Goal: Task Accomplishment & Management: Complete application form

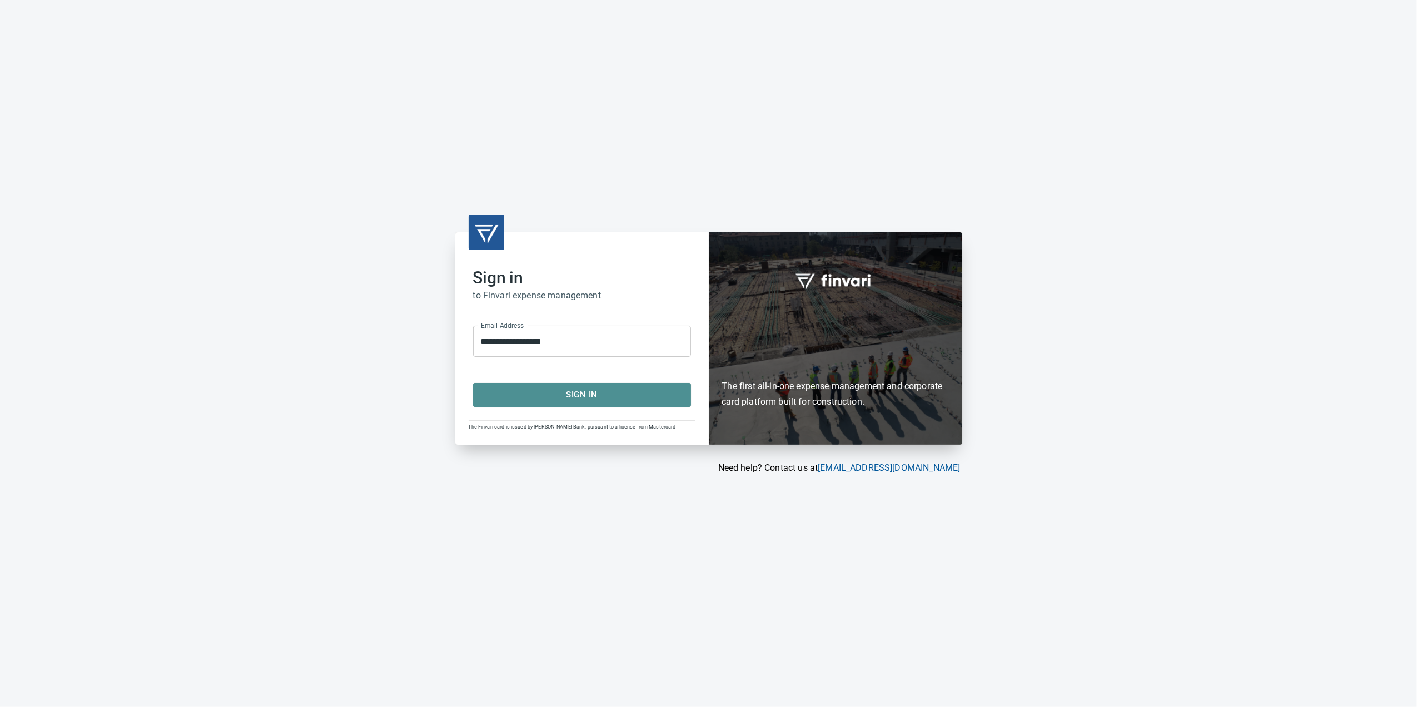
click at [588, 405] on button "Sign In" at bounding box center [582, 394] width 218 height 23
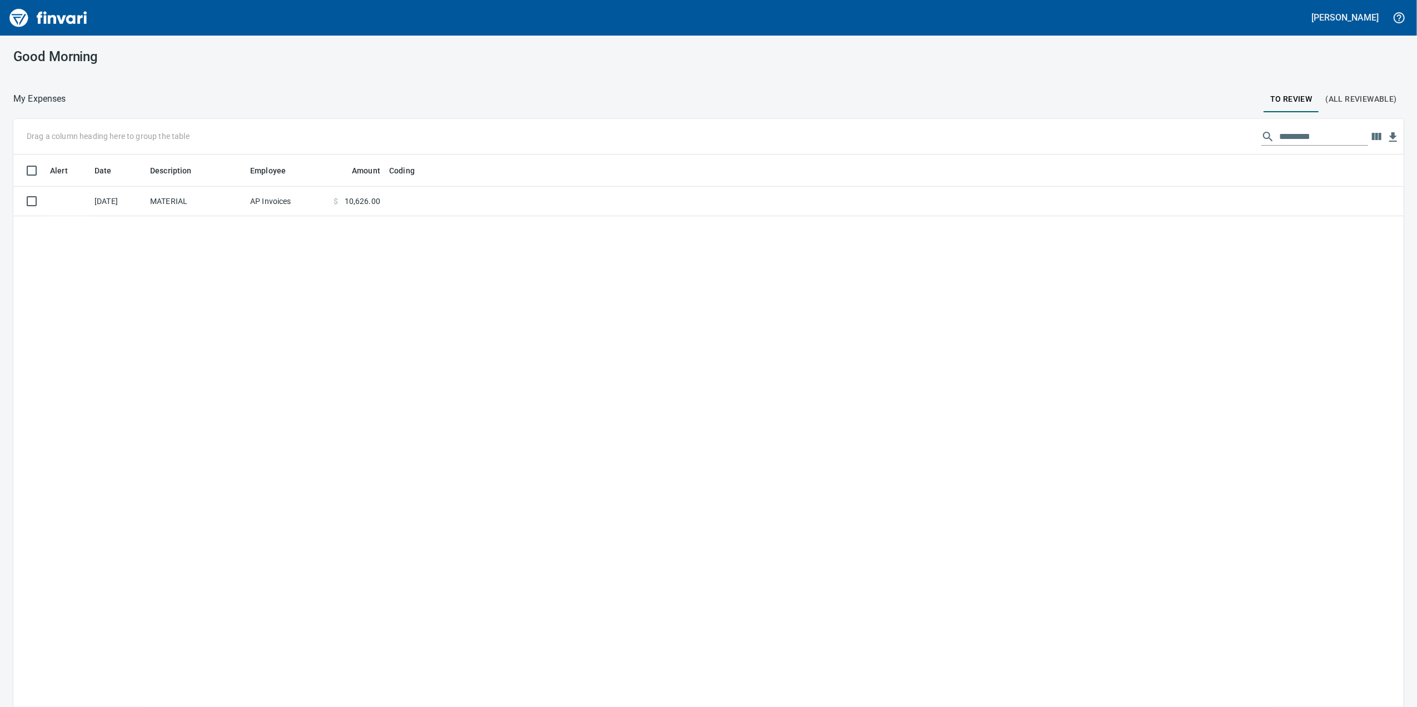
scroll to position [574, 1368]
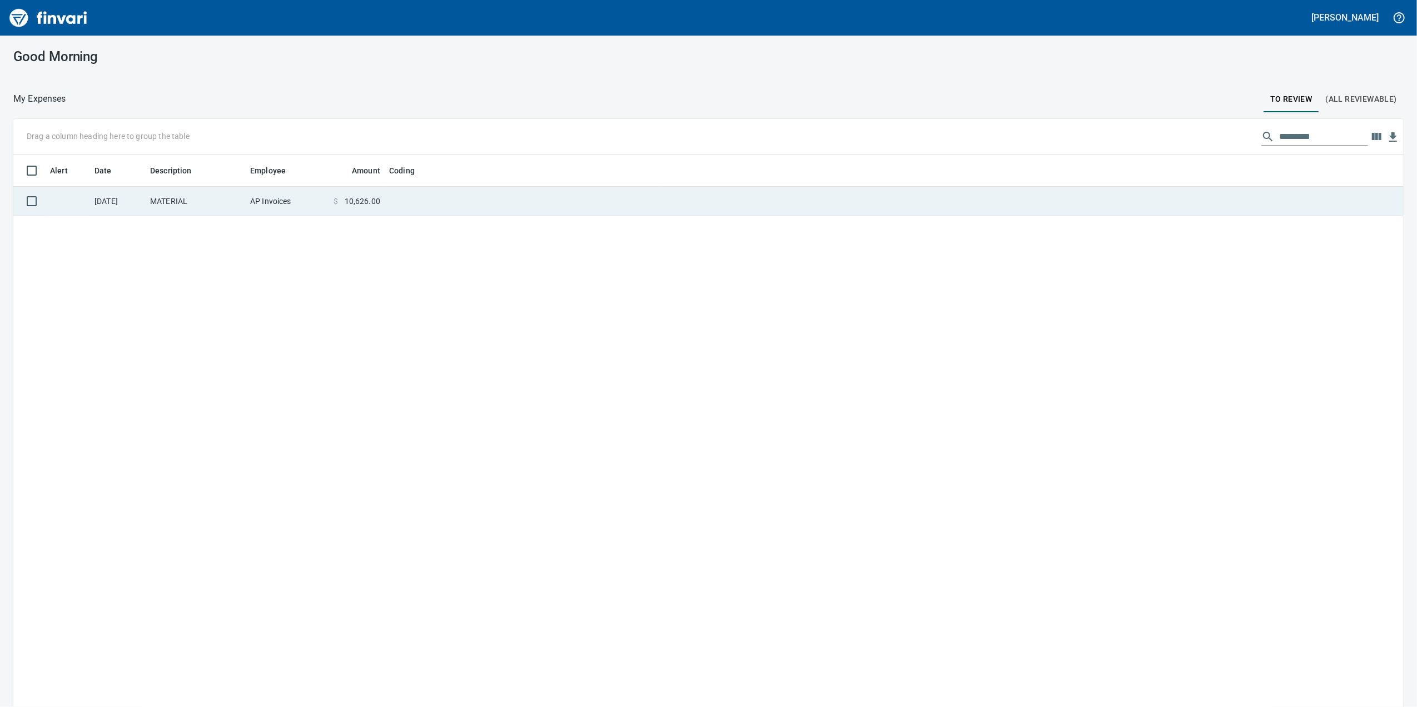
click at [259, 188] on td "AP Invoices" at bounding box center [287, 201] width 83 height 29
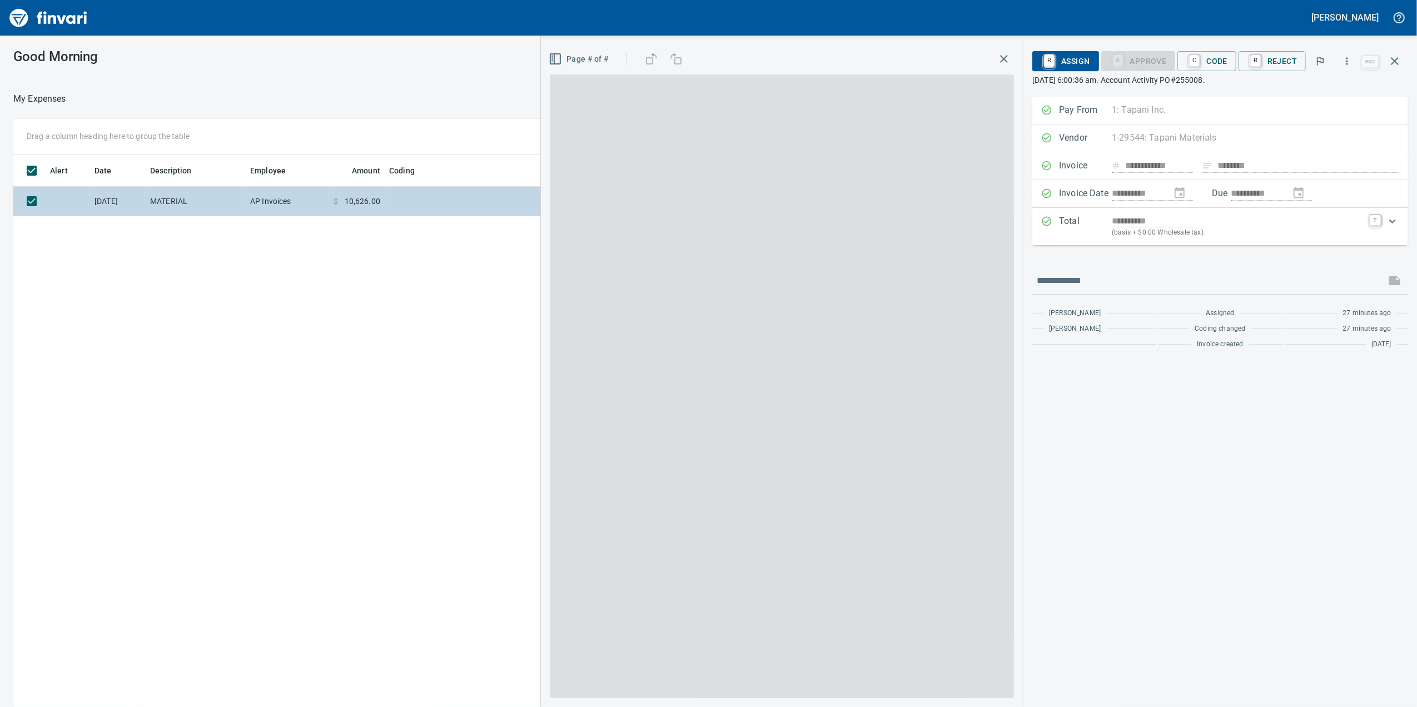
scroll to position [574, 1090]
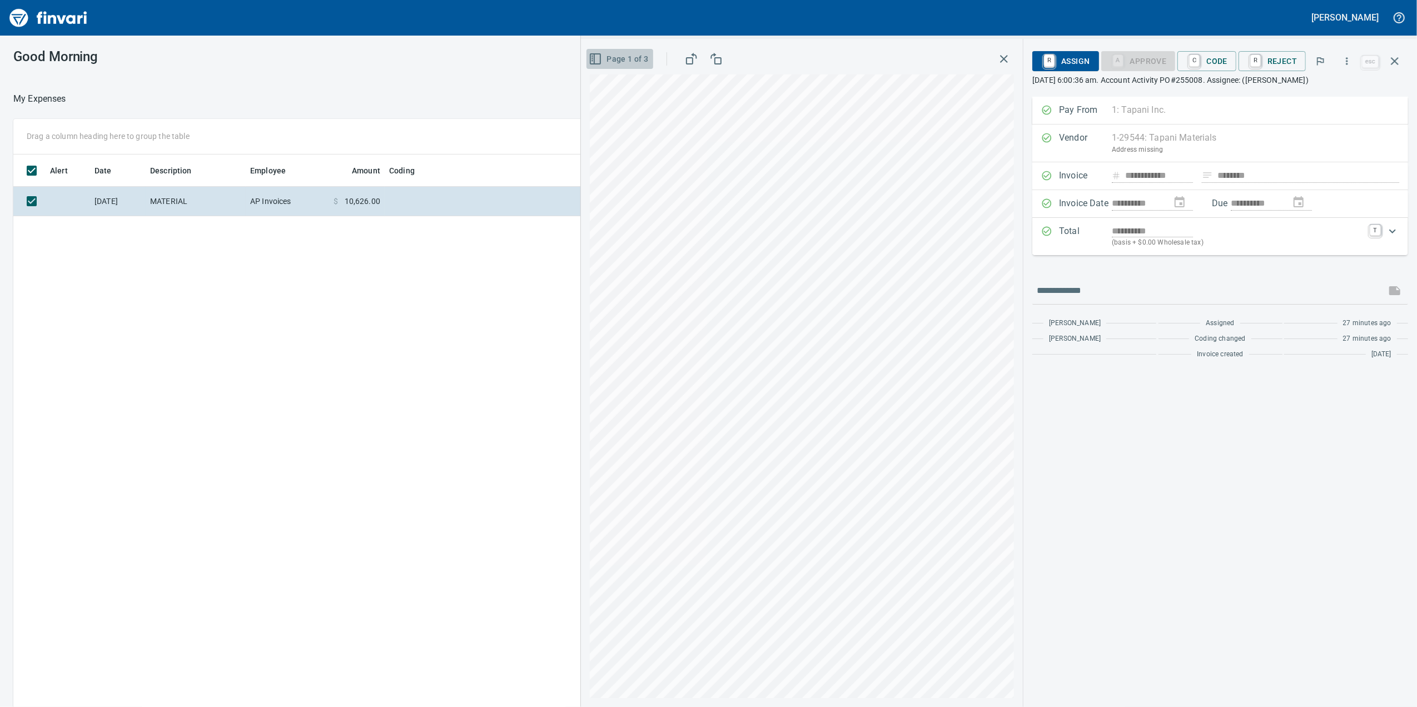
click at [599, 59] on icon "button" at bounding box center [595, 58] width 13 height 13
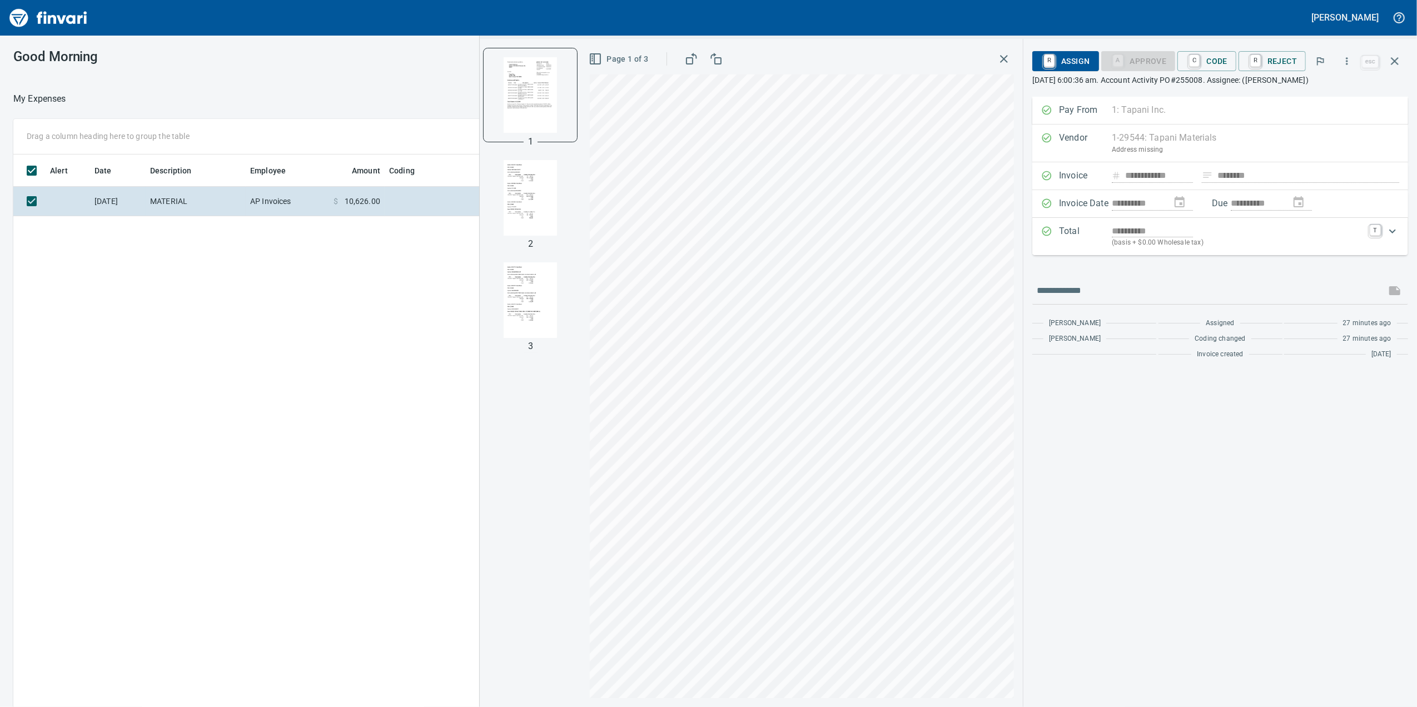
click at [534, 219] on img "button" at bounding box center [531, 198] width 76 height 76
click at [534, 336] on img "button" at bounding box center [531, 300] width 76 height 76
click at [530, 69] on img "button" at bounding box center [531, 95] width 76 height 76
click at [1250, 240] on p "(basis + $0.00 Wholesale tax)" at bounding box center [1237, 242] width 251 height 11
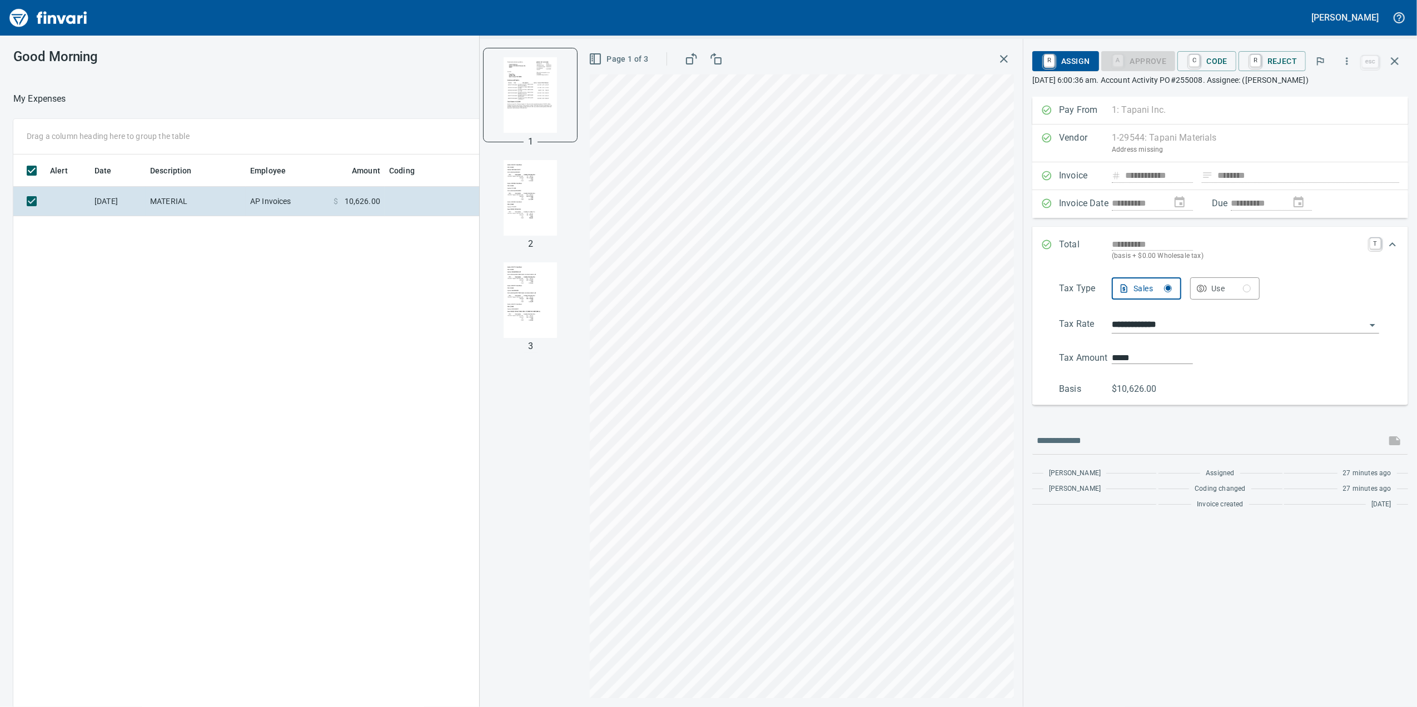
click at [510, 202] on img "button" at bounding box center [531, 198] width 76 height 76
drag, startPoint x: 82, startPoint y: 401, endPoint x: 61, endPoint y: 410, distance: 22.7
click at [82, 401] on div "Alert Date Description Employee Amount Coding [DATE] MATERIAL AP Invoices $ 10,…" at bounding box center [569, 447] width 1112 height 585
click at [1382, 254] on div "Expand" at bounding box center [1392, 244] width 27 height 27
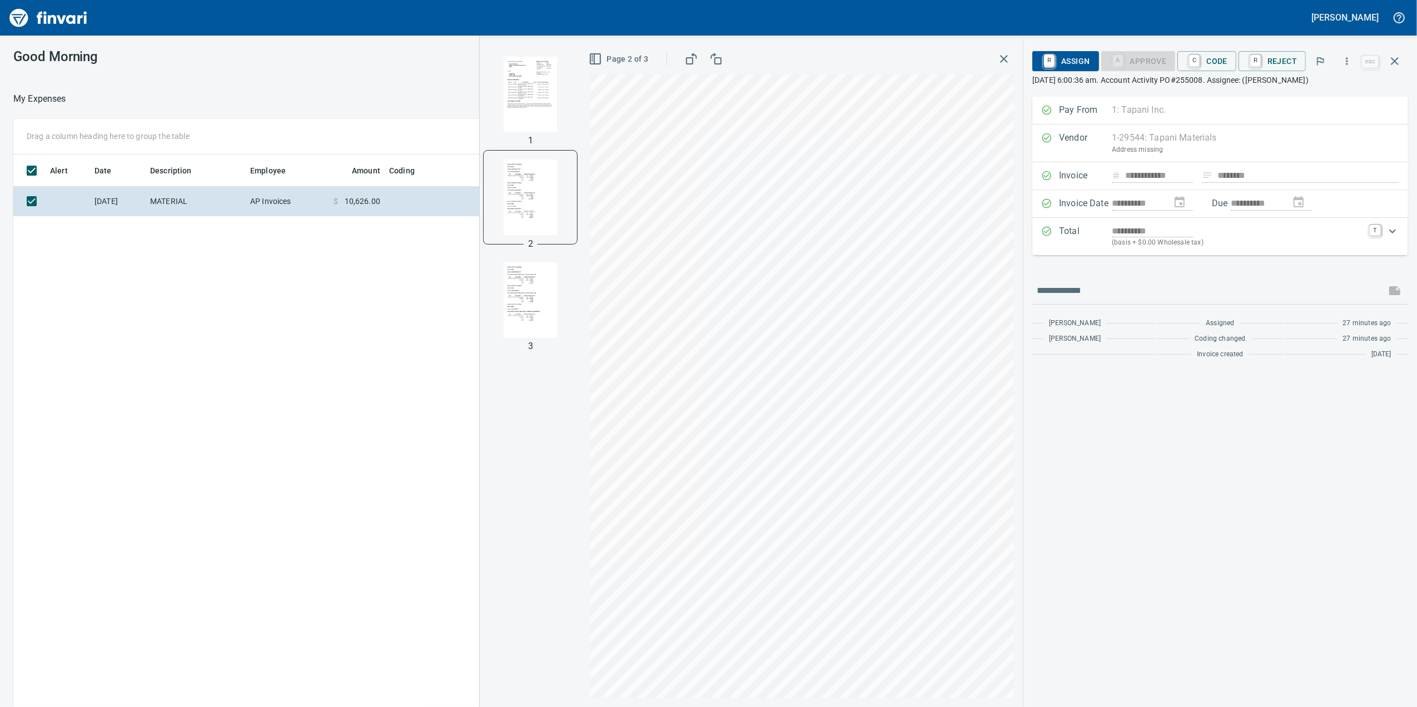
click at [1382, 254] on div "**********" at bounding box center [1220, 236] width 376 height 37
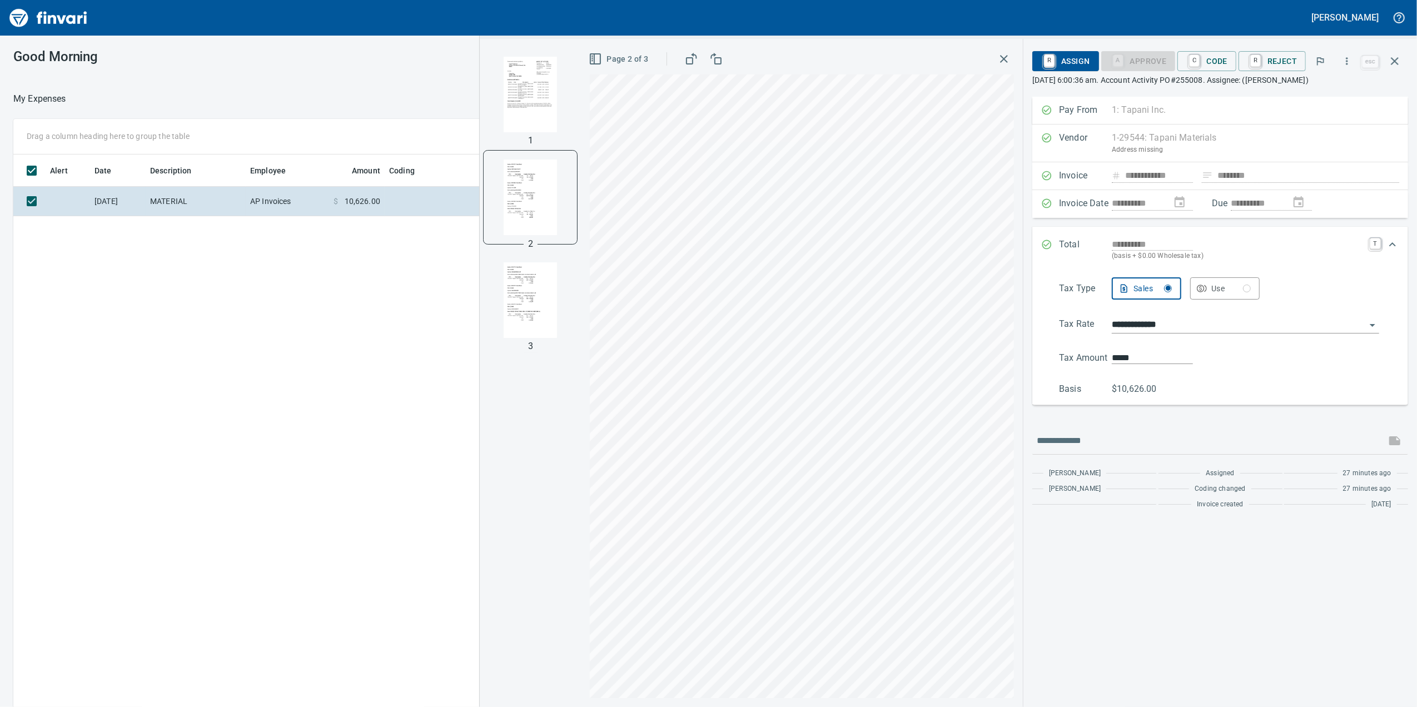
click at [1366, 250] on div "**********" at bounding box center [1210, 250] width 338 height 24
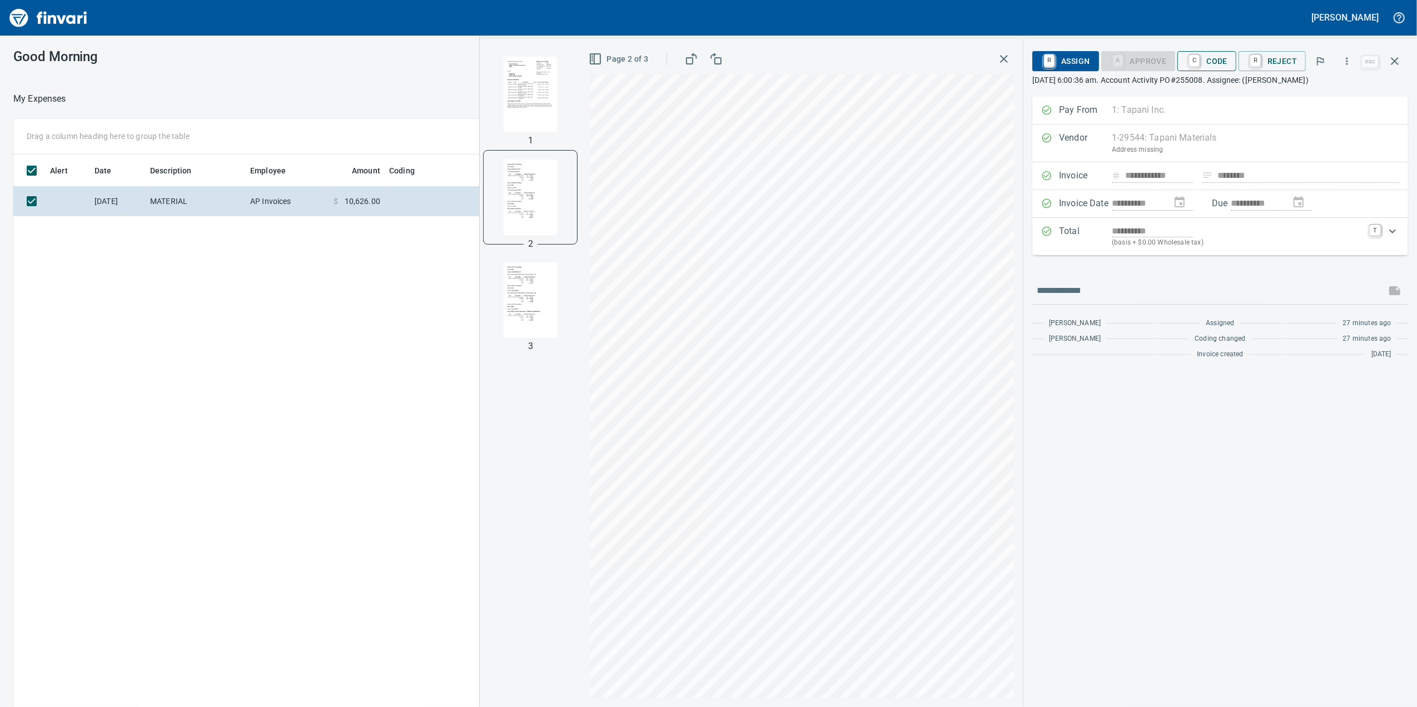
click at [1206, 64] on span "C Code" at bounding box center [1206, 61] width 41 height 19
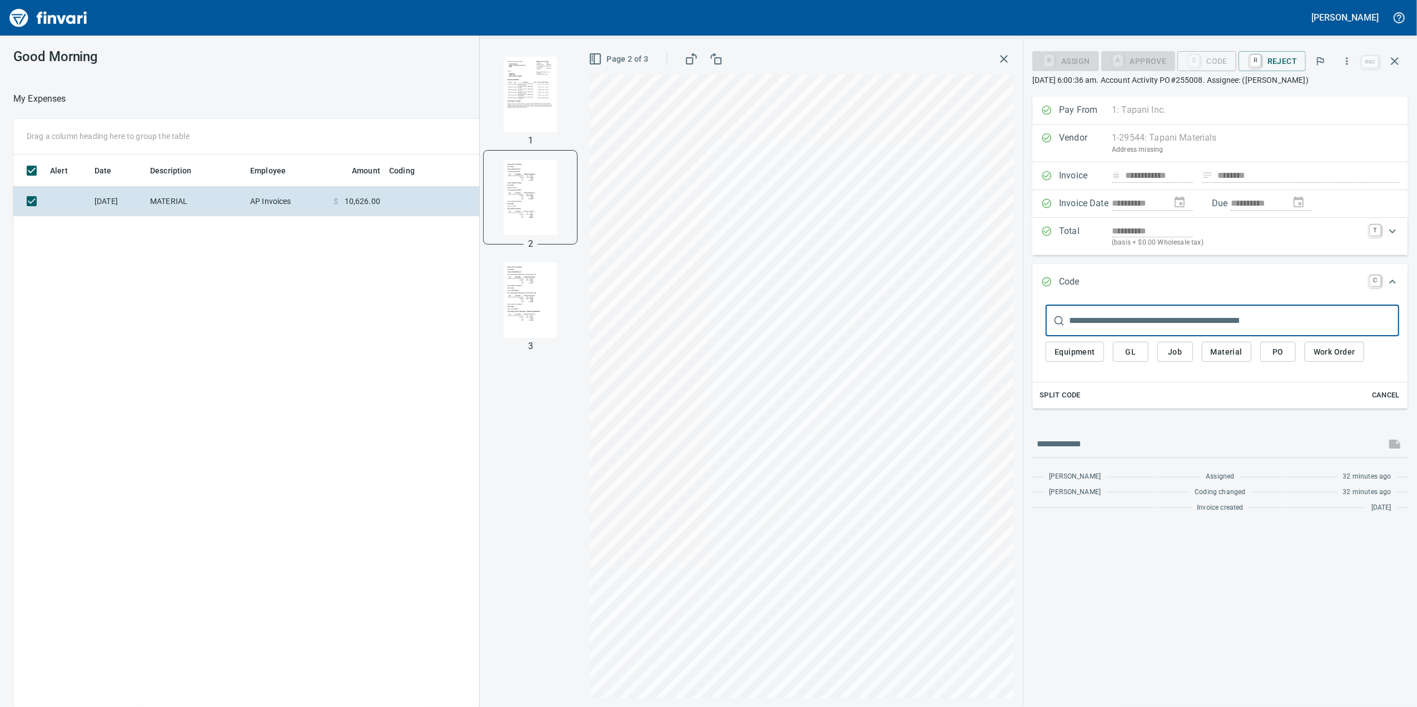
click at [521, 316] on img "button" at bounding box center [531, 300] width 76 height 76
click at [514, 217] on img "button" at bounding box center [531, 197] width 76 height 76
click at [520, 210] on img "button" at bounding box center [531, 198] width 76 height 76
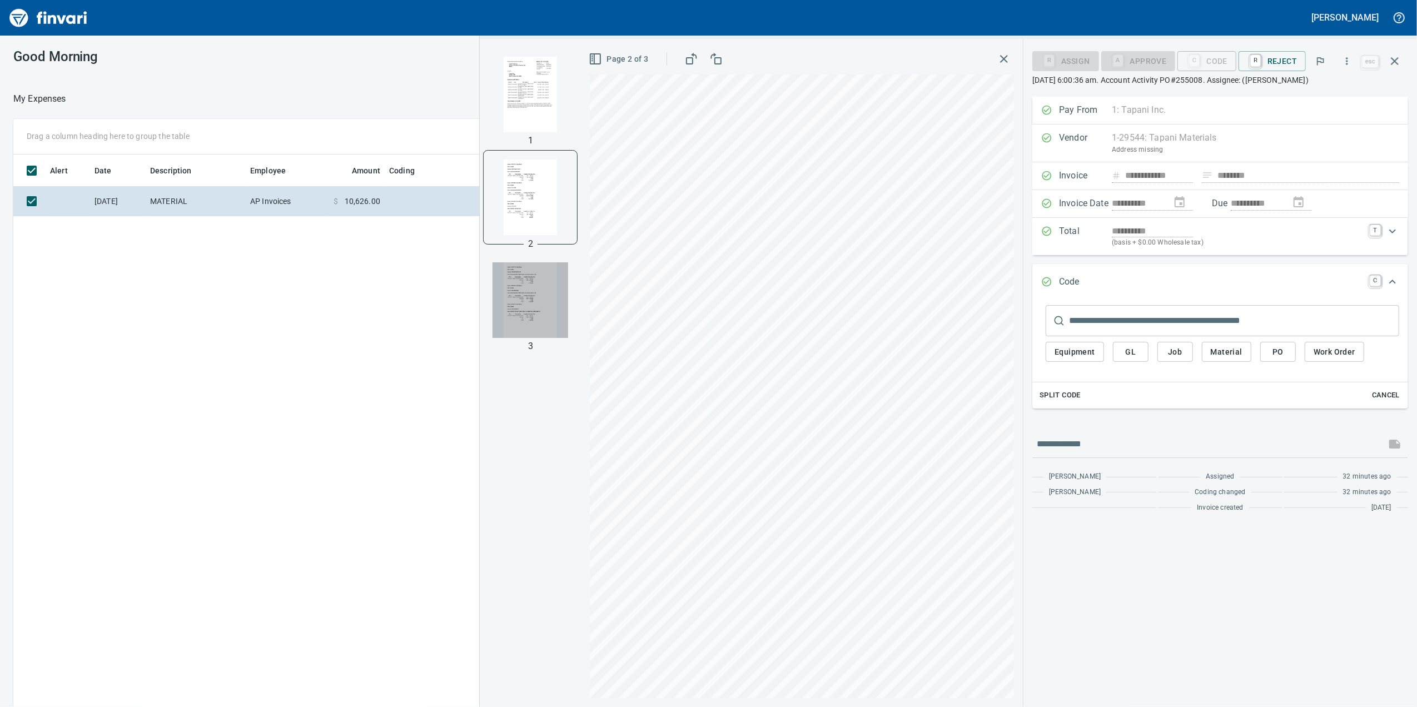
click at [530, 282] on img "button" at bounding box center [531, 300] width 76 height 76
click at [530, 270] on img "button" at bounding box center [531, 300] width 76 height 76
click at [536, 201] on img "button" at bounding box center [531, 197] width 76 height 76
click at [1186, 350] on button "Job" at bounding box center [1175, 352] width 36 height 21
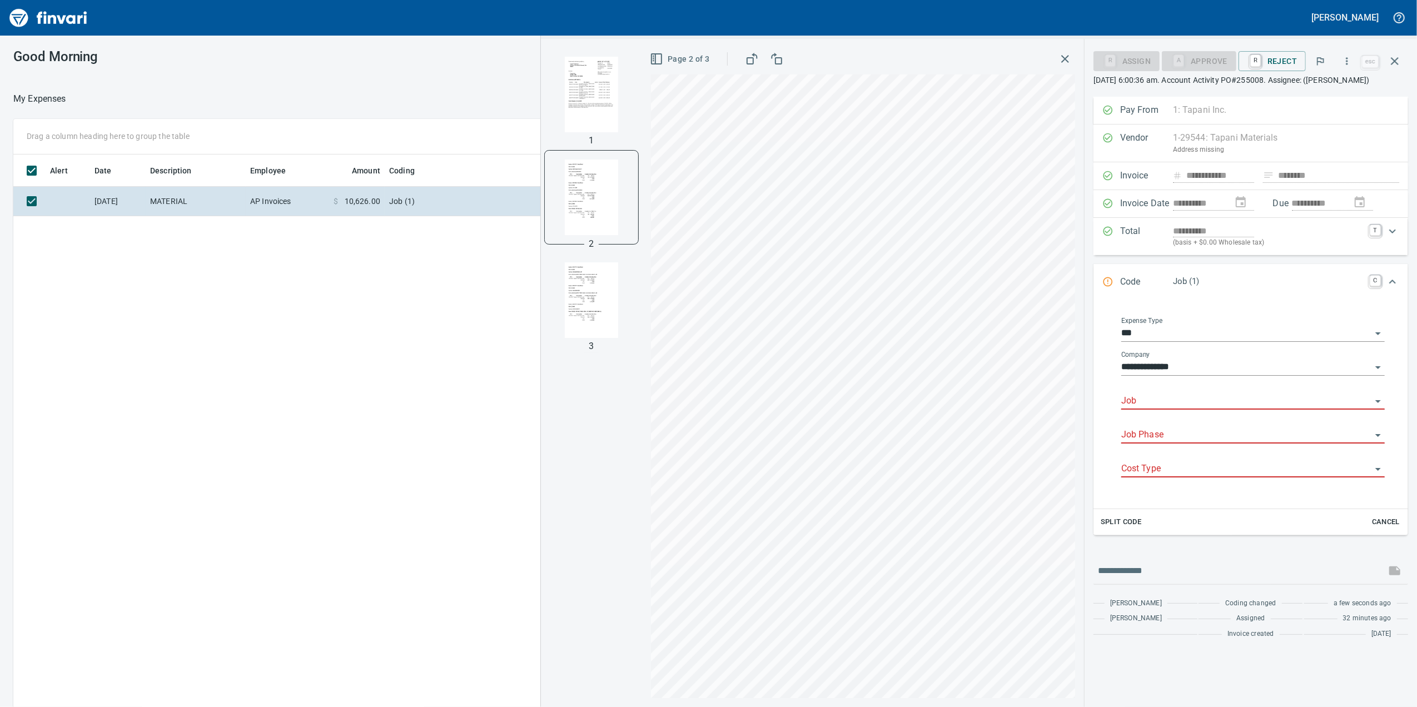
click at [1175, 419] on div "Job" at bounding box center [1253, 402] width 264 height 34
click at [1170, 405] on div "Job" at bounding box center [1253, 397] width 264 height 25
click at [1173, 409] on input "Job" at bounding box center [1246, 402] width 250 height 16
click at [1204, 409] on input "****" at bounding box center [1246, 402] width 250 height 16
click at [1226, 437] on li "255008.: [GEOGRAPHIC_DATA]" at bounding box center [1253, 443] width 264 height 27
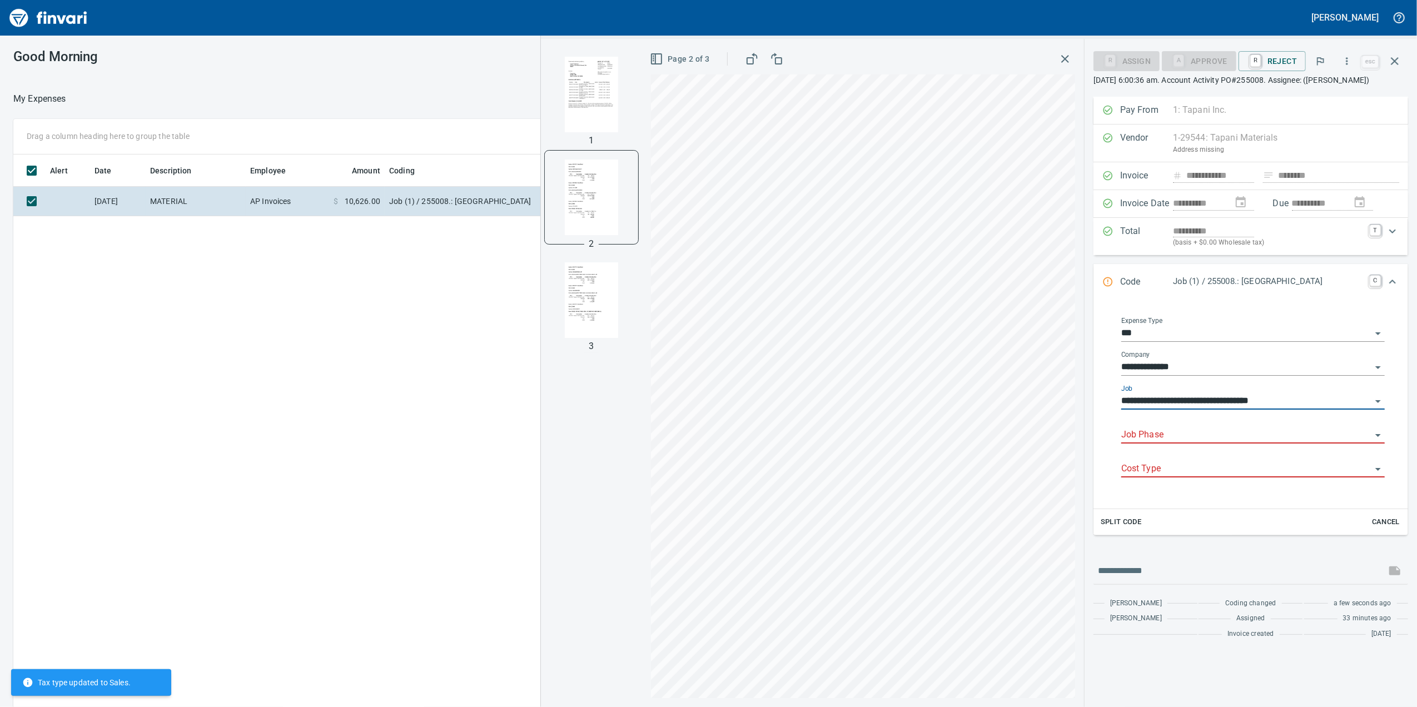
type input "**********"
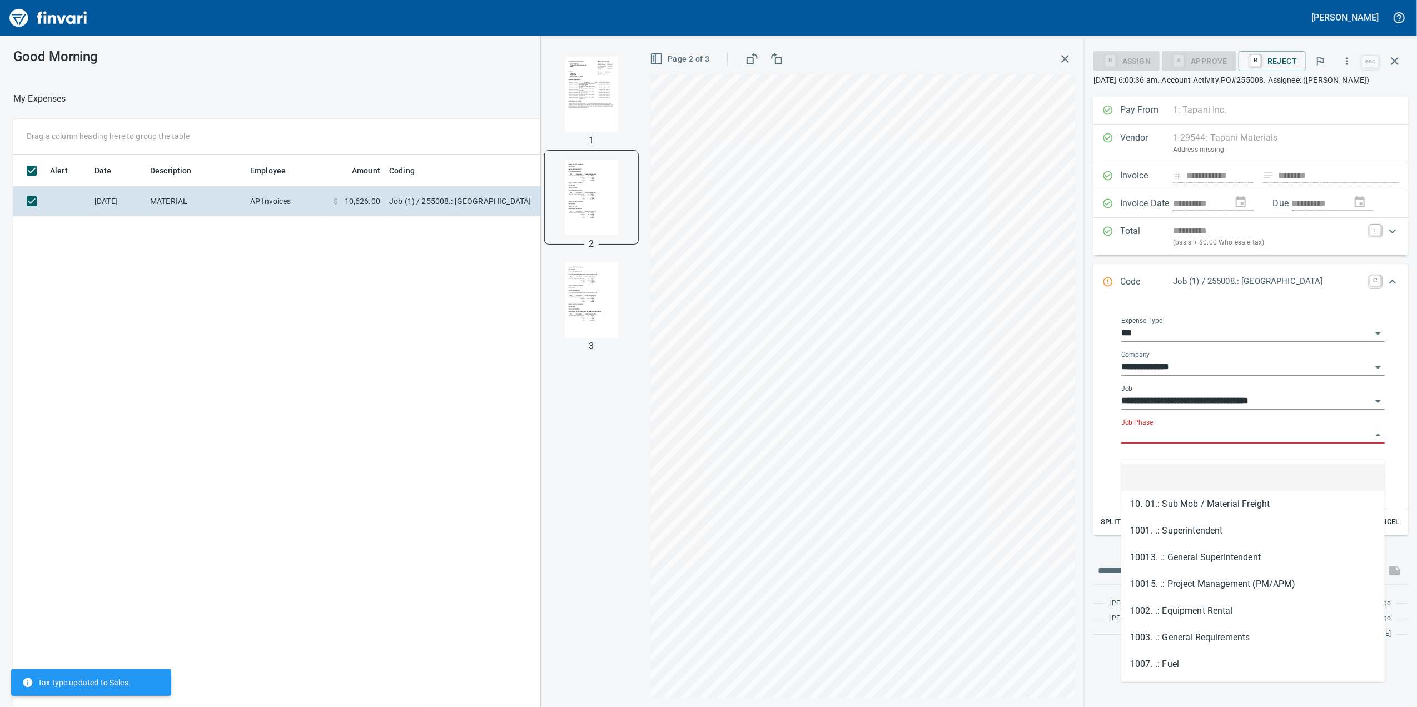
click at [1130, 443] on input "Job Phase" at bounding box center [1246, 436] width 250 height 16
drag, startPoint x: 1130, startPoint y: 445, endPoint x: 1136, endPoint y: 450, distance: 7.9
click at [1130, 443] on input "Job Phase" at bounding box center [1246, 436] width 250 height 16
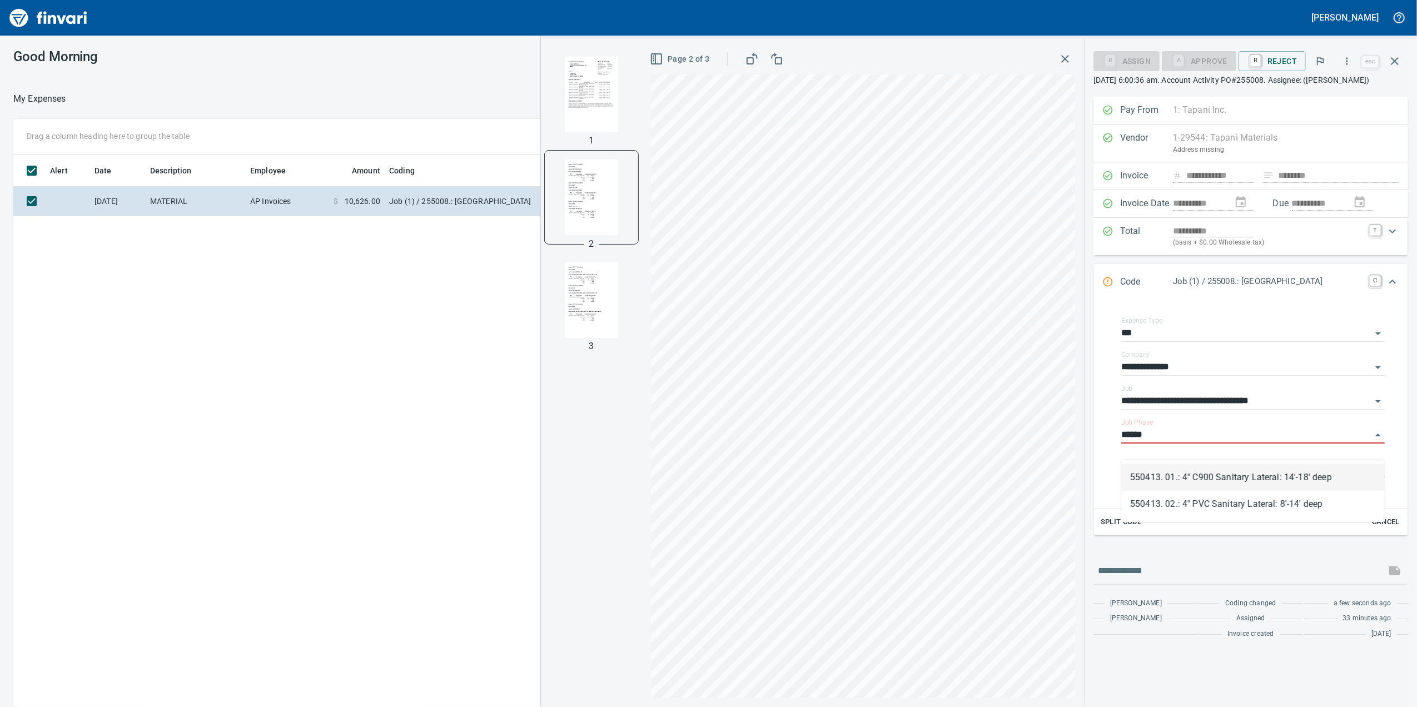
click at [1188, 485] on li "550413. 01.: 4" C900 Sanitary Lateral: 14'-18' deep" at bounding box center [1253, 477] width 264 height 27
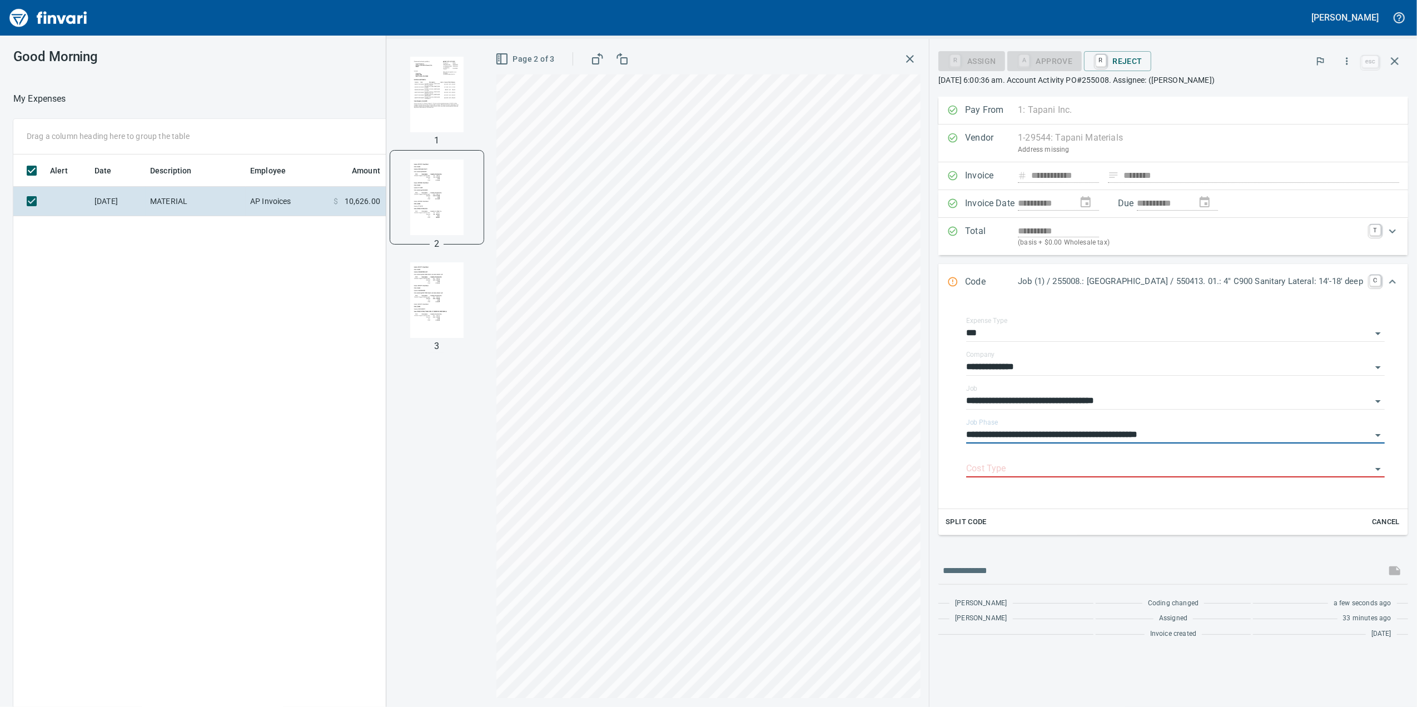
type input "**********"
click at [1005, 476] on input "Cost Type" at bounding box center [1168, 469] width 405 height 16
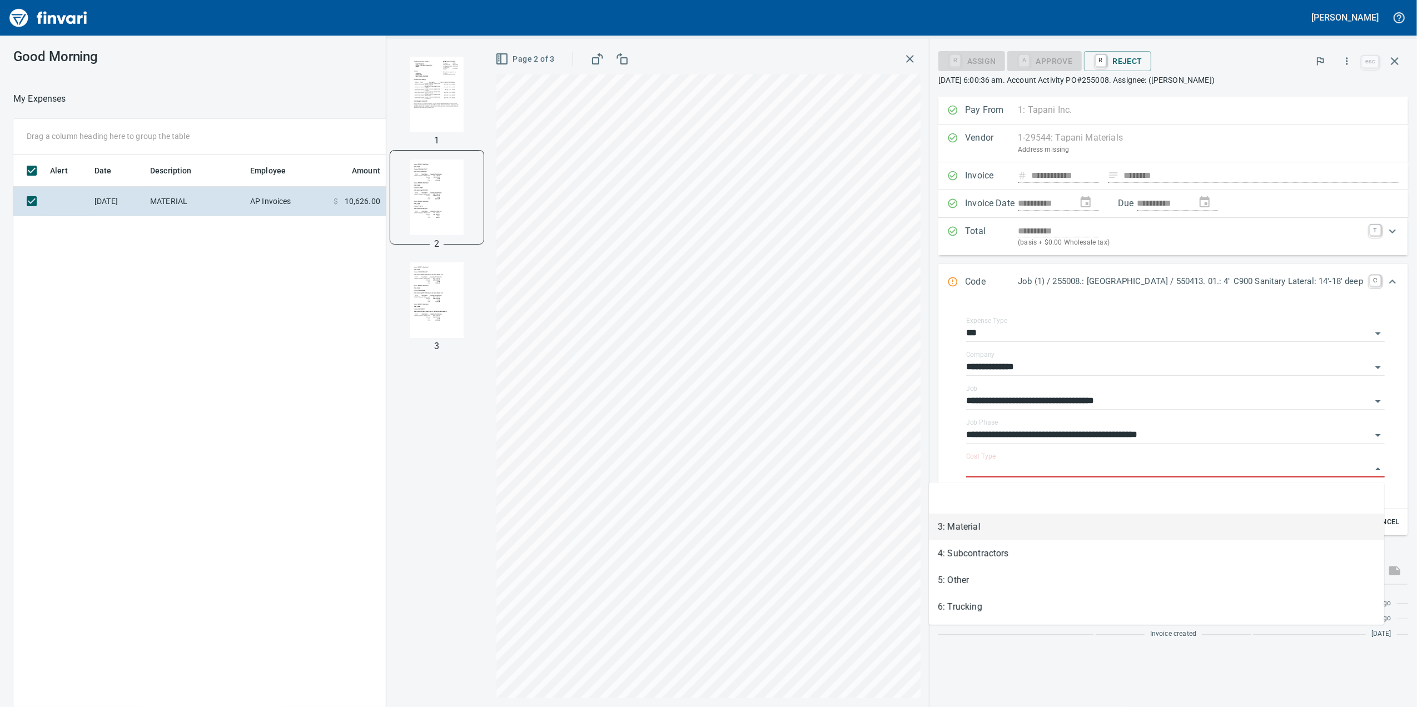
click at [1001, 528] on li "3: Material" at bounding box center [1156, 527] width 455 height 27
type input "**********"
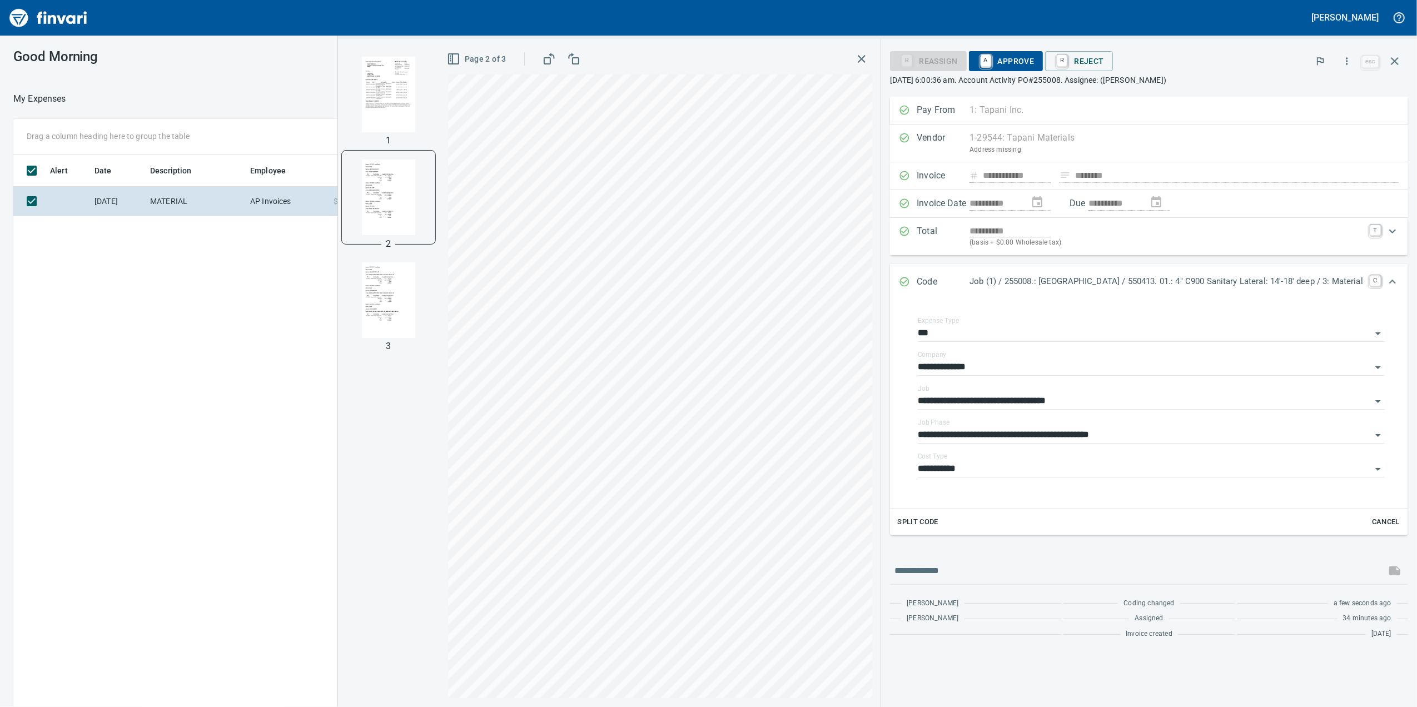
click at [978, 63] on span "A Approve" at bounding box center [1006, 61] width 57 height 19
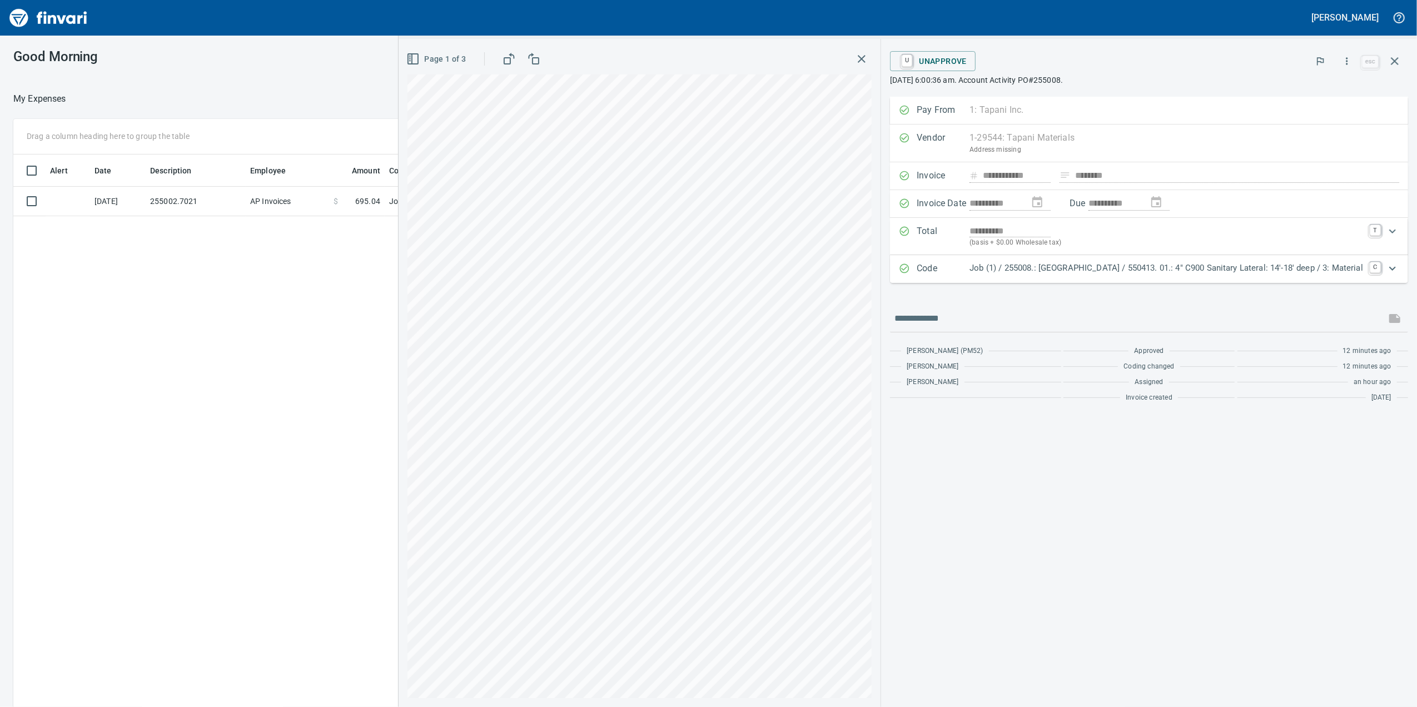
scroll to position [1, 1]
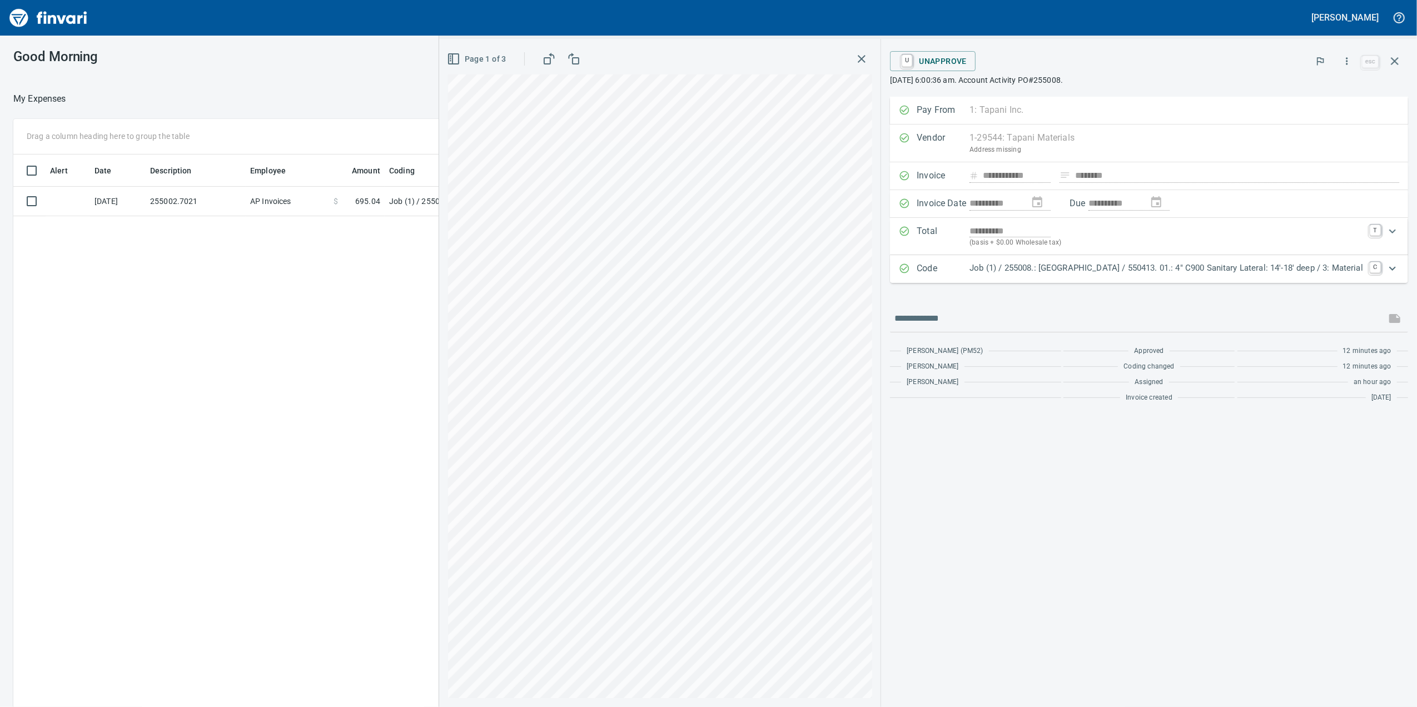
click at [1337, 276] on div "Job (1) / 255008.: [GEOGRAPHIC_DATA] / 550413. 01.: 4" C900 Sanitary Lateral: 1…" at bounding box center [1167, 269] width 394 height 14
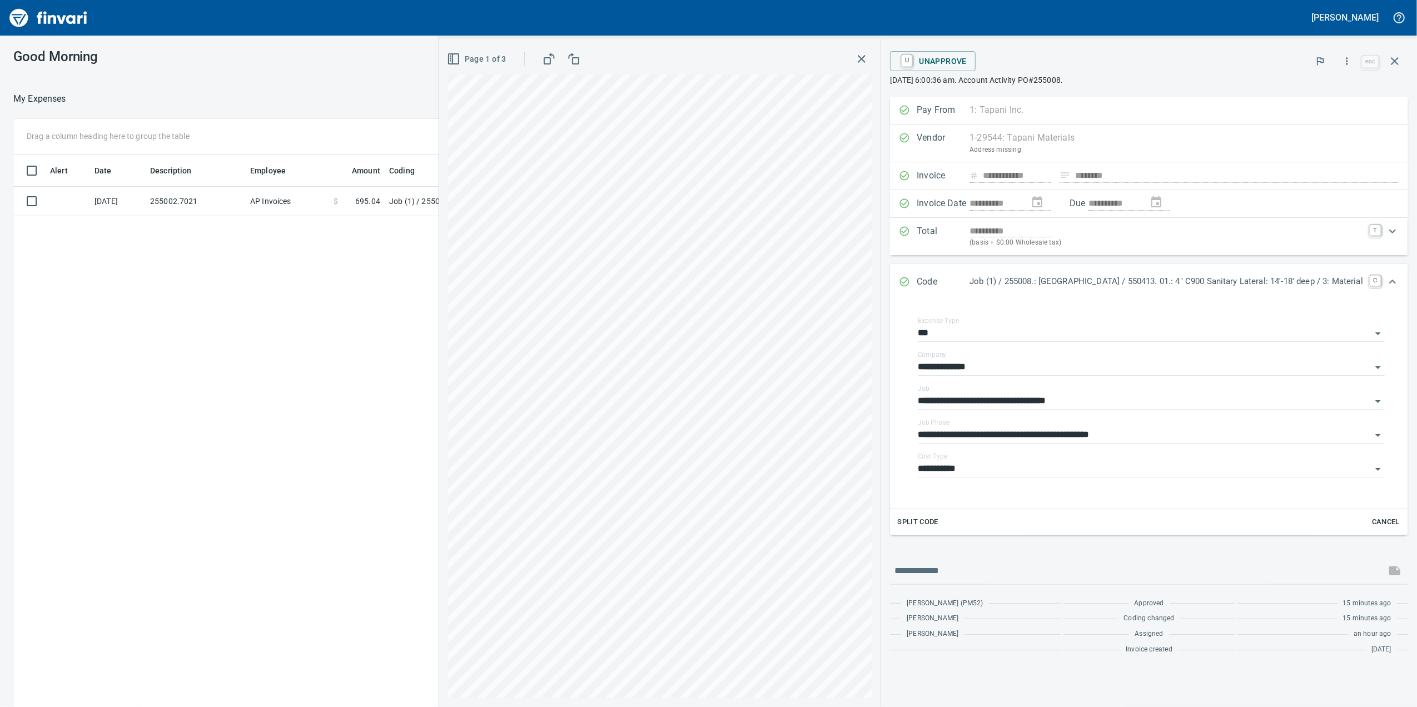
click at [1337, 276] on div "Code Job (1) / 255008.: [GEOGRAPHIC_DATA] / 550413. 01.: 4" C900 Sanitary Later…" at bounding box center [1149, 282] width 518 height 37
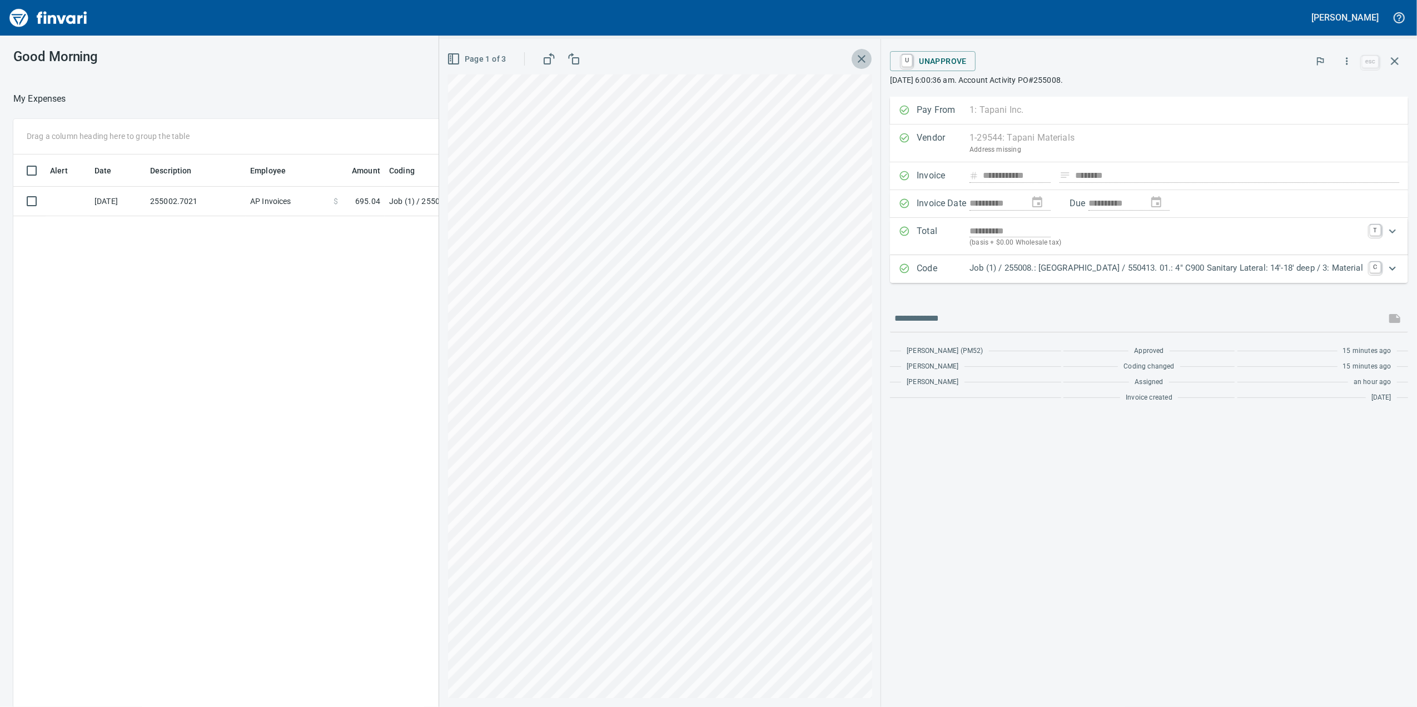
click at [852, 59] on button "button" at bounding box center [862, 59] width 20 height 20
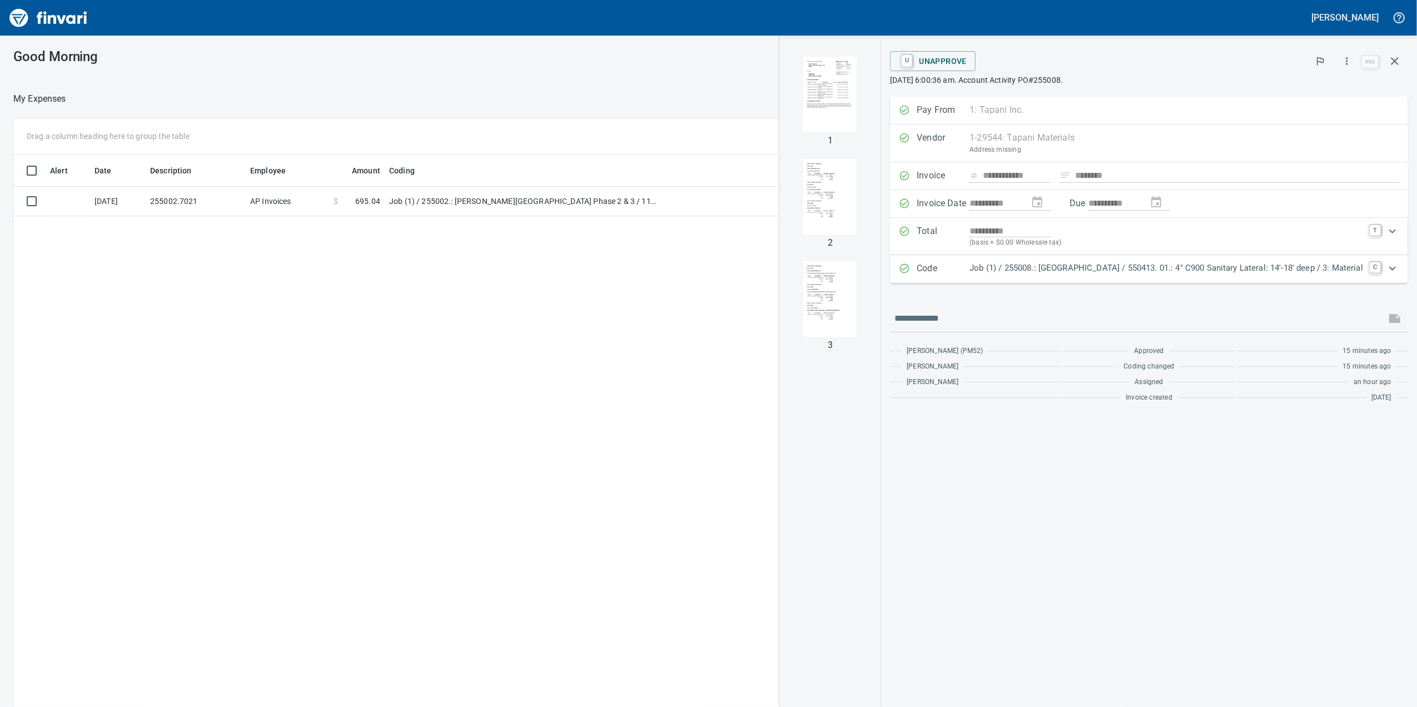
click at [431, 351] on div "Alert Date Description Employee Amount Coding [DATE] 255002.7021 AP Invoices $ …" at bounding box center [569, 447] width 1112 height 585
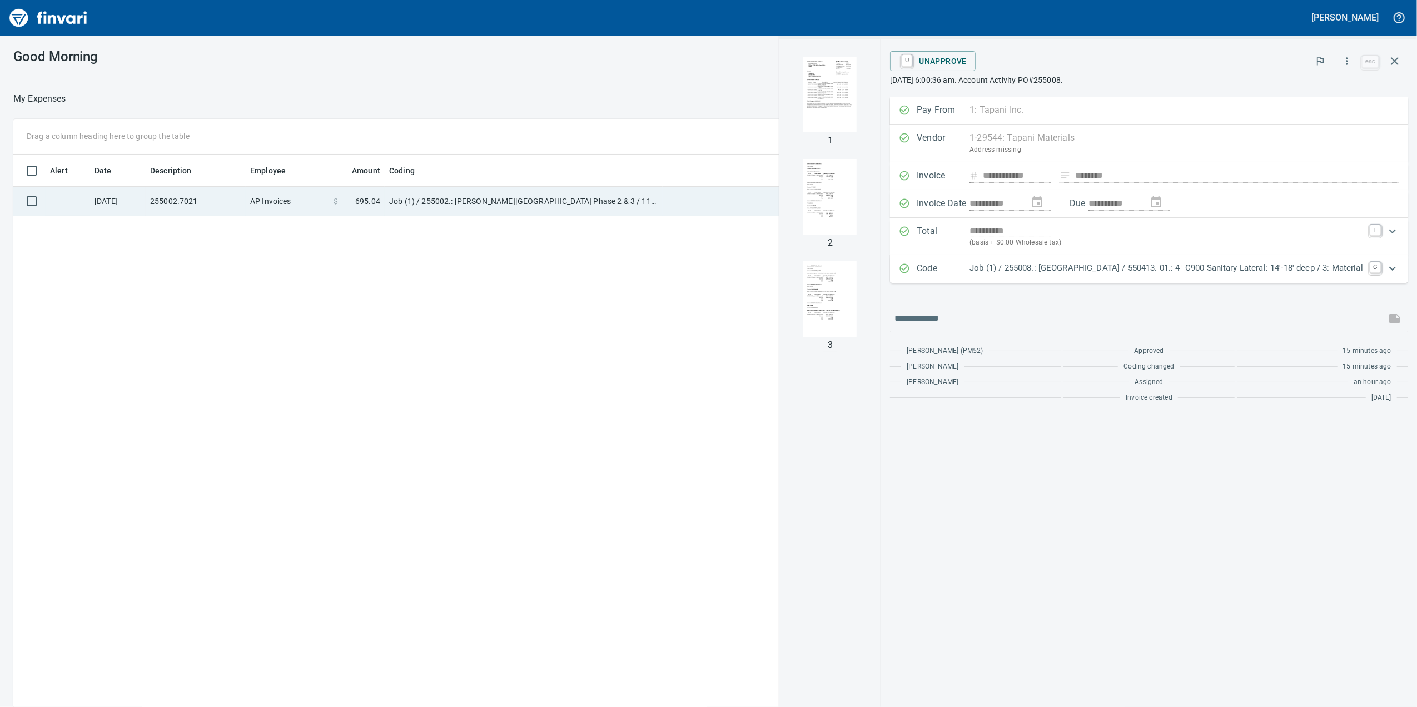
click at [423, 205] on td "Job (1) / 255002.: [PERSON_NAME][GEOGRAPHIC_DATA] Phase 2 & 3 / 1110. .: 12' Tr…" at bounding box center [524, 201] width 278 height 29
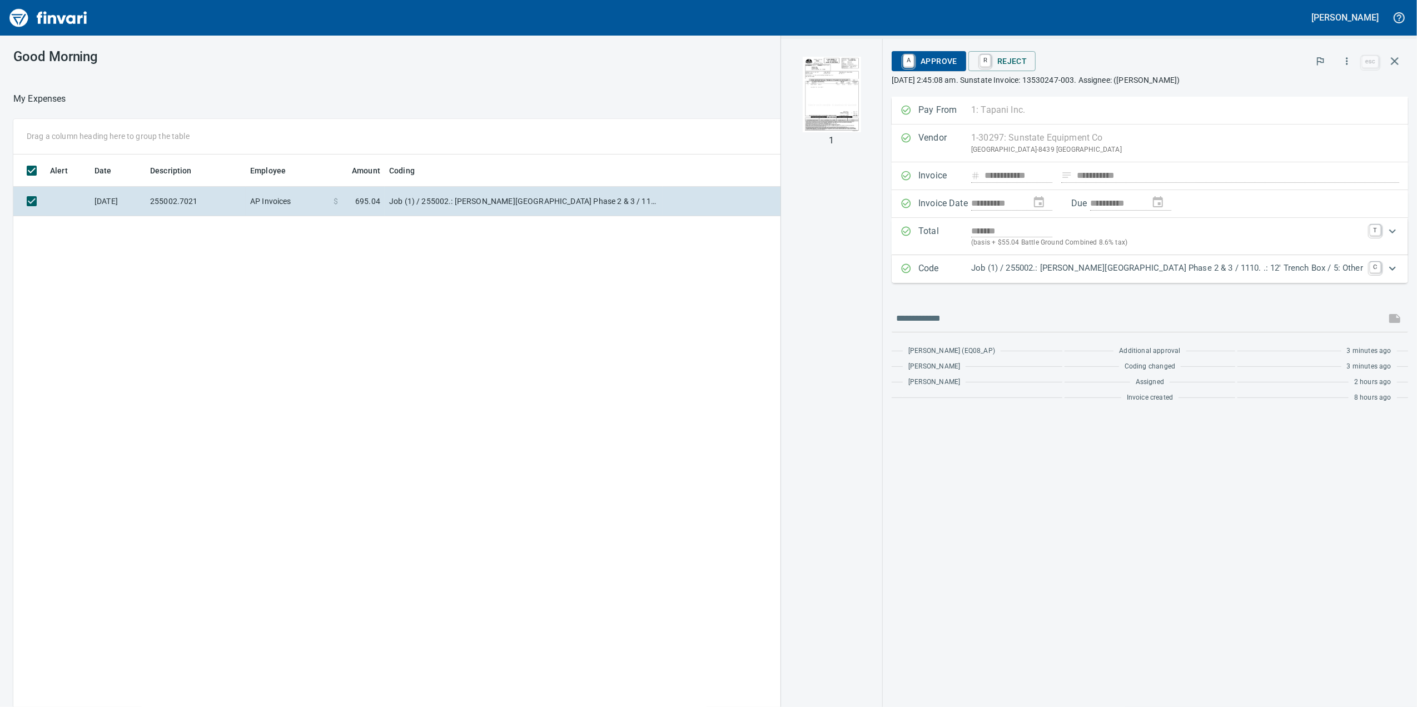
click at [870, 110] on img "button" at bounding box center [832, 95] width 76 height 76
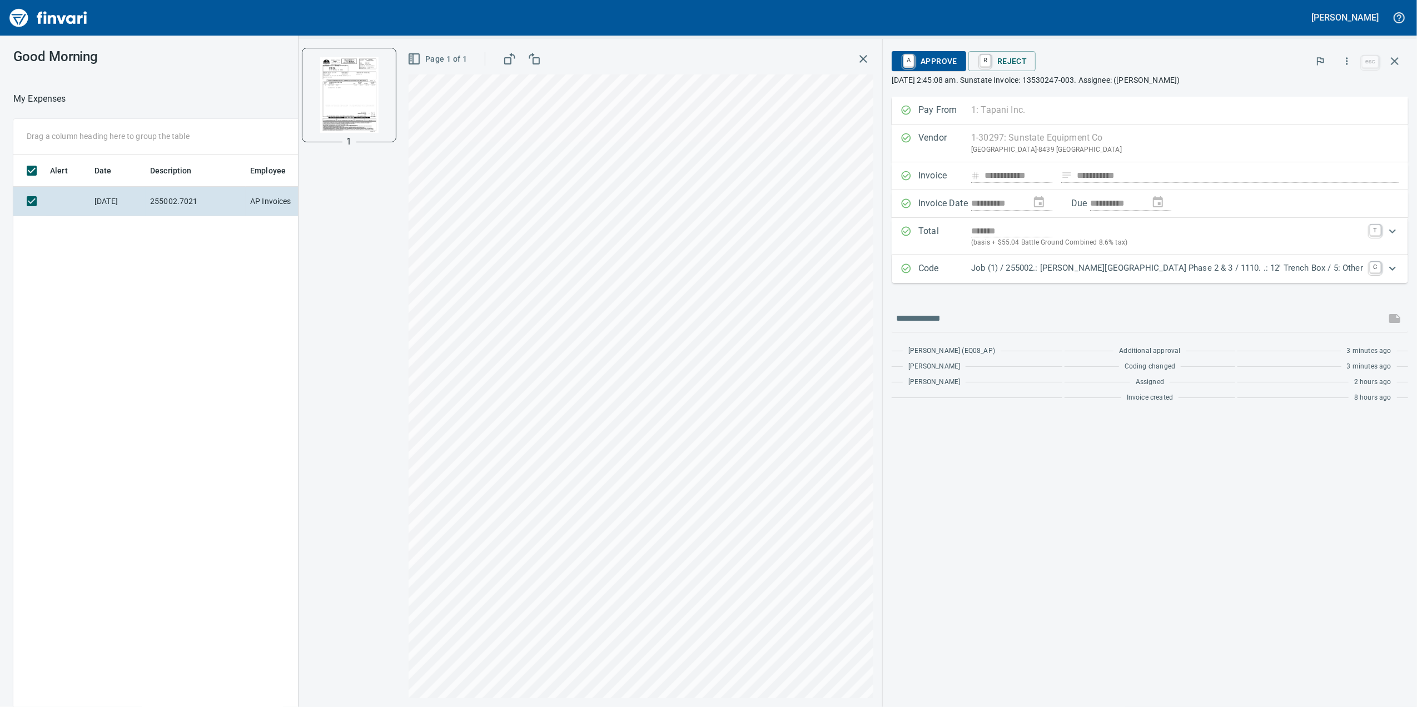
click at [1268, 280] on div "Code Job (1) / 255002.: [PERSON_NAME][GEOGRAPHIC_DATA] Phase 2 & 3 / 1110. .: 1…" at bounding box center [1150, 269] width 516 height 28
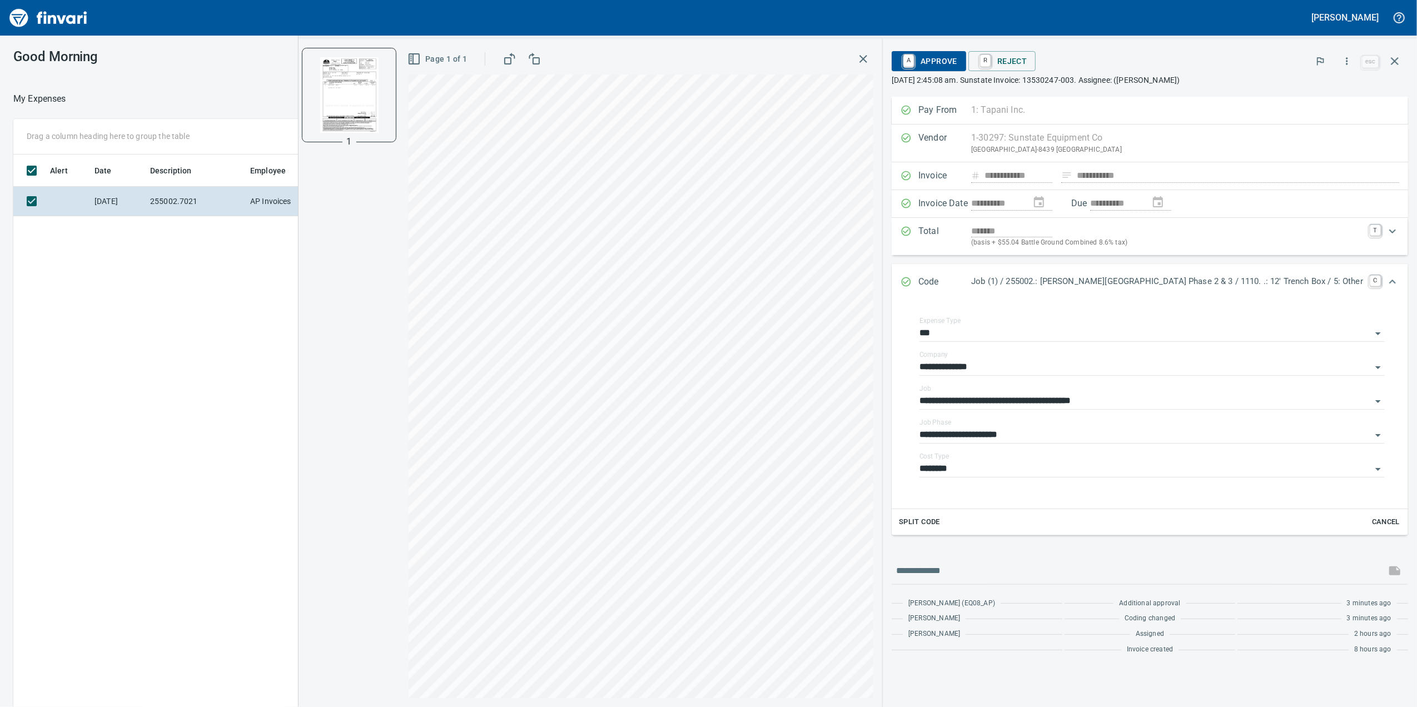
click at [957, 58] on span "A Approve" at bounding box center [929, 61] width 57 height 19
